Goal: Information Seeking & Learning: Check status

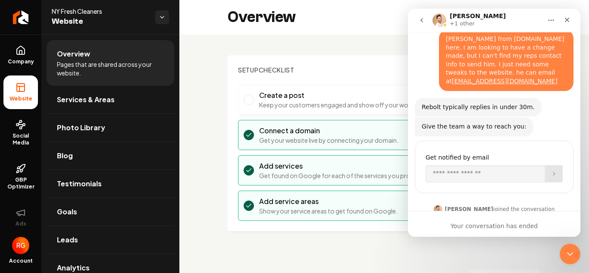
scroll to position [72, 0]
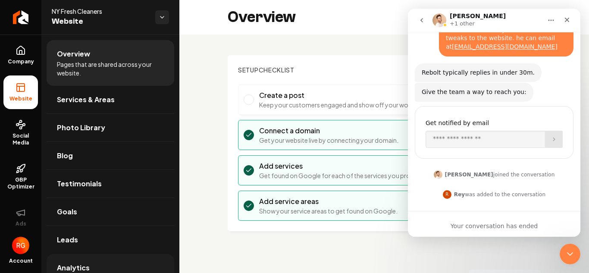
click at [70, 263] on span "Analytics" at bounding box center [73, 267] width 33 height 10
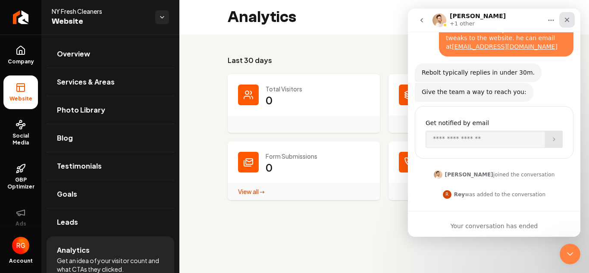
click at [567, 19] on icon "Close" at bounding box center [567, 20] width 5 height 5
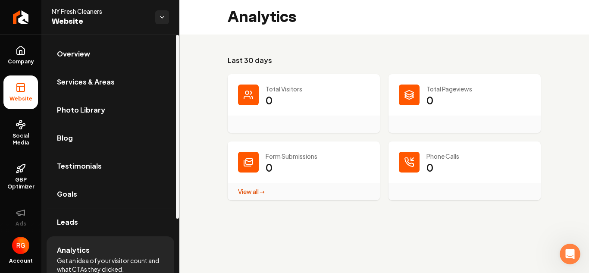
scroll to position [72, 0]
click at [250, 193] on link "View all → Form Submissions stats" at bounding box center [251, 191] width 27 height 8
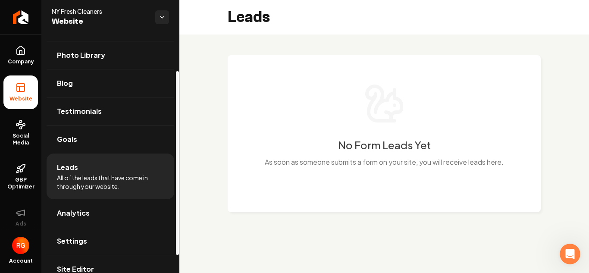
drag, startPoint x: 178, startPoint y: 179, endPoint x: 160, endPoint y: 222, distance: 46.6
click at [176, 222] on div at bounding box center [177, 163] width 3 height 184
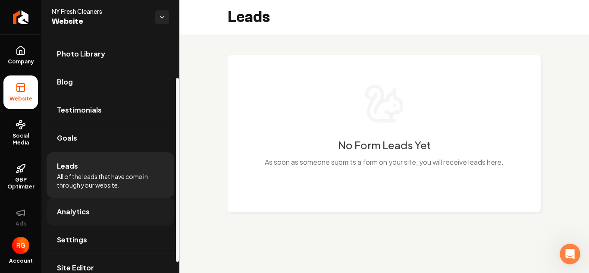
click at [106, 213] on link "Analytics" at bounding box center [111, 212] width 128 height 28
